Goal: Use online tool/utility: Utilize a website feature to perform a specific function

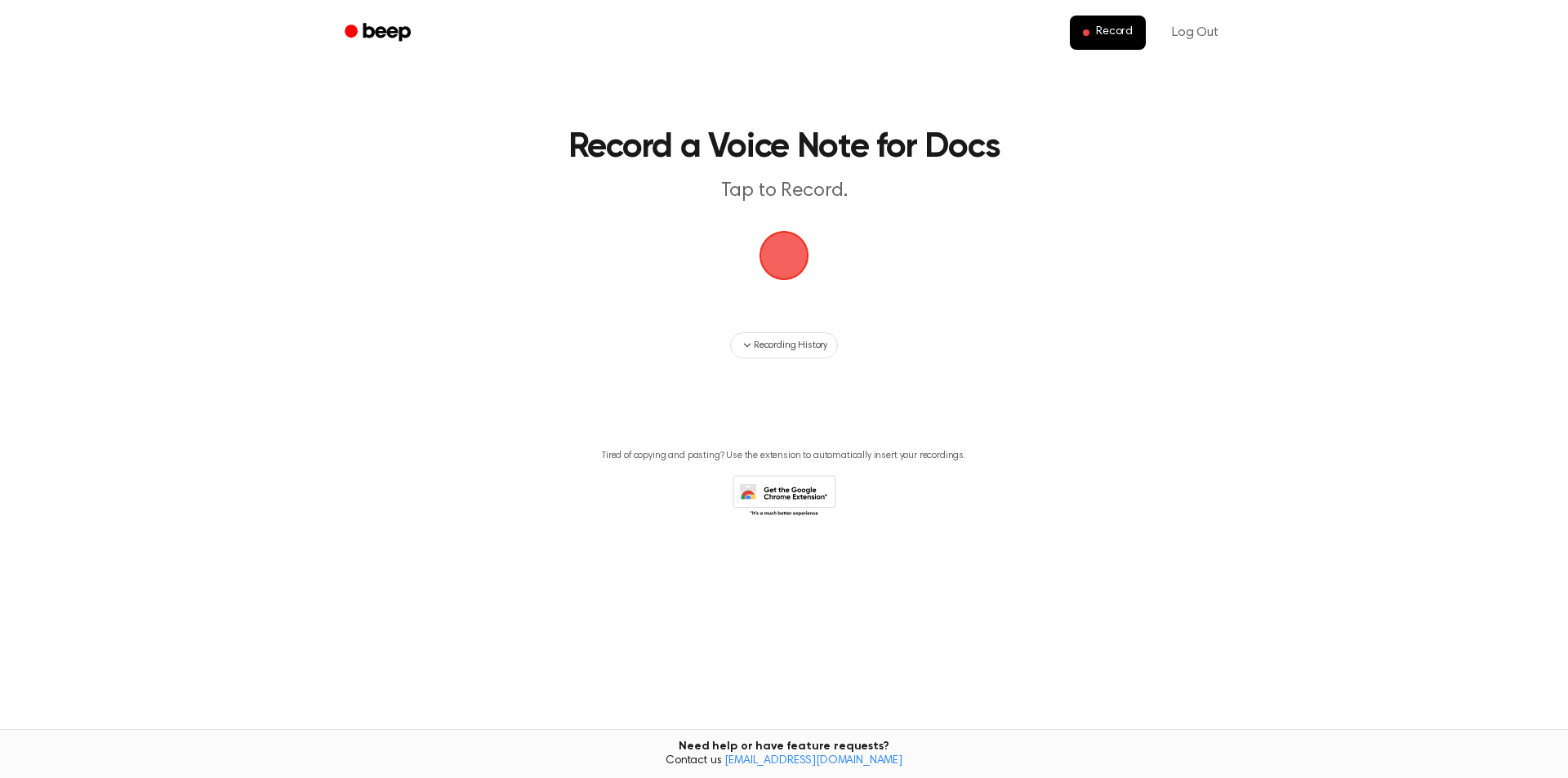
click at [796, 253] on span "button" at bounding box center [784, 255] width 66 height 66
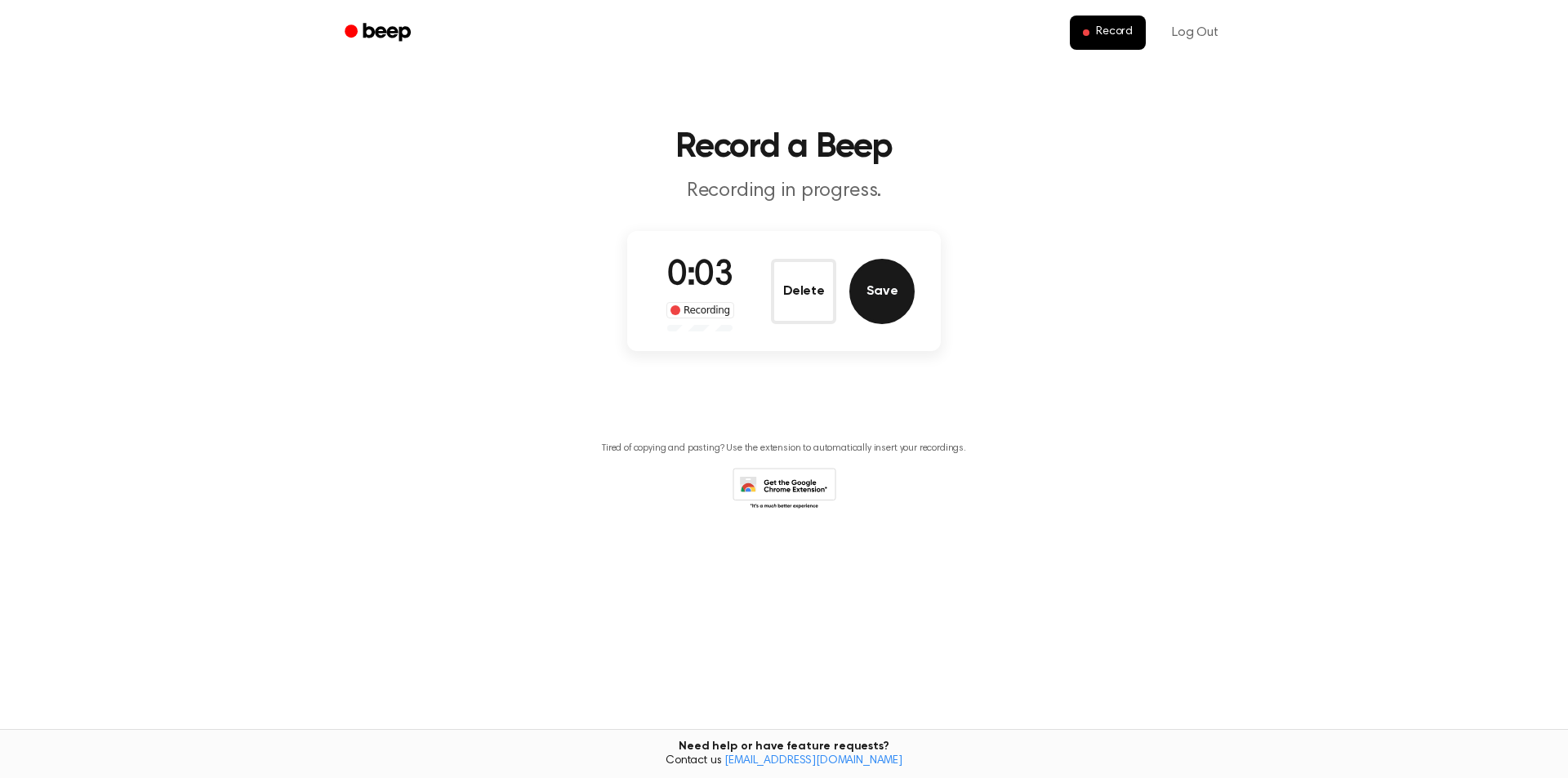
click at [886, 290] on button "Save" at bounding box center [882, 292] width 66 height 66
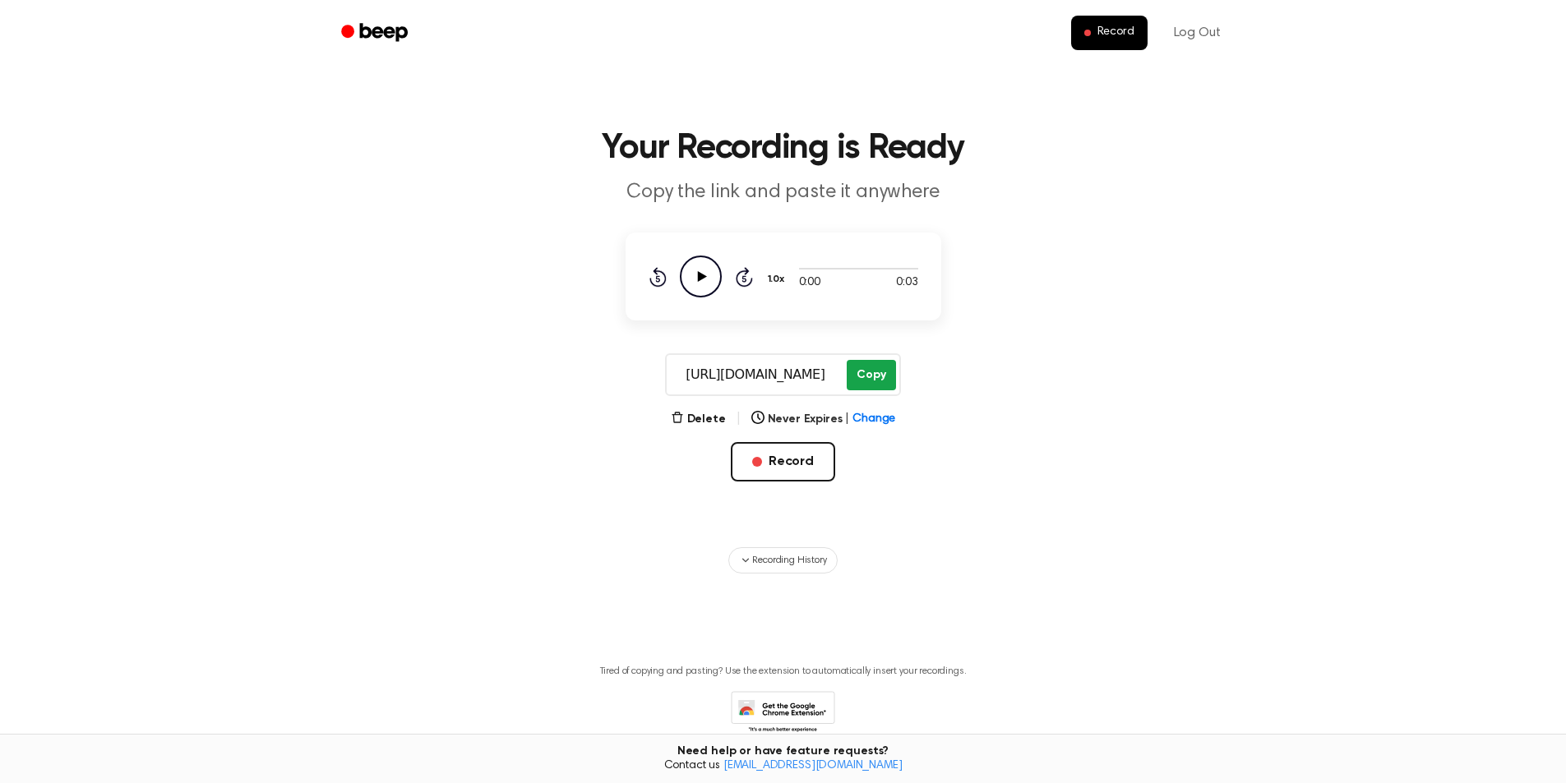
click at [883, 373] on button "Copy" at bounding box center [871, 375] width 48 height 30
